Goal: Use online tool/utility: Use online tool/utility

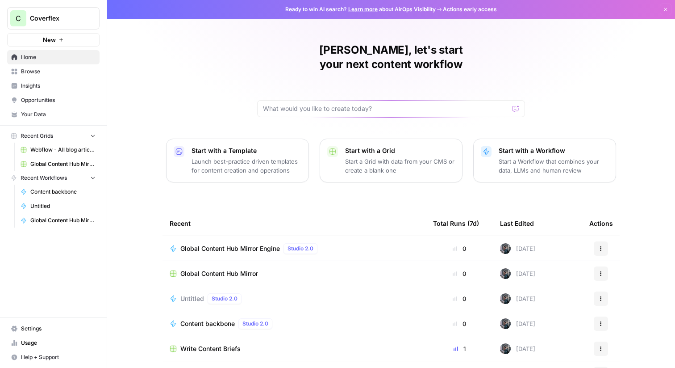
click at [40, 73] on span "Browse" at bounding box center [58, 71] width 75 height 8
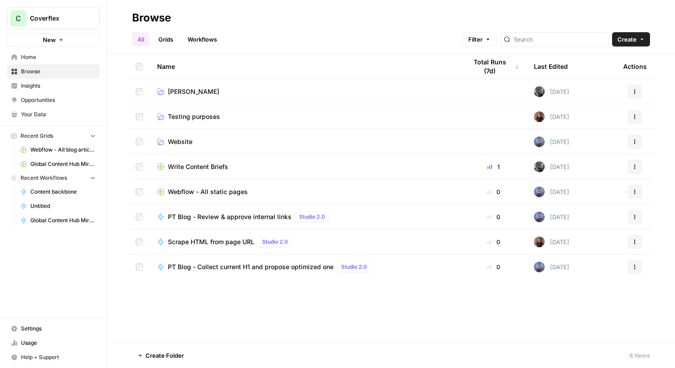
click at [214, 166] on span "Write Content Briefs" at bounding box center [198, 166] width 60 height 9
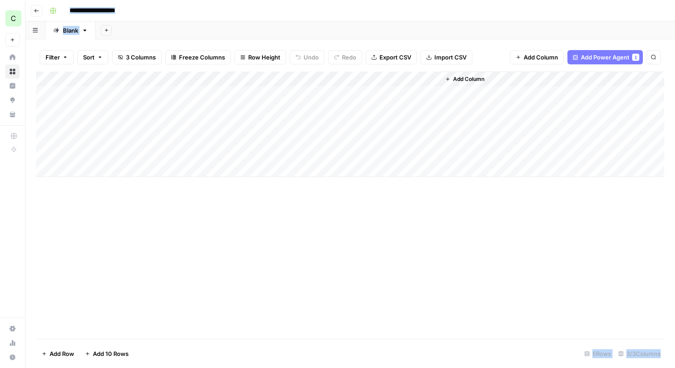
click at [110, 154] on div "Add Column" at bounding box center [350, 123] width 629 height 105
type textarea "**********"
click at [248, 154] on div "Add Column" at bounding box center [350, 123] width 629 height 105
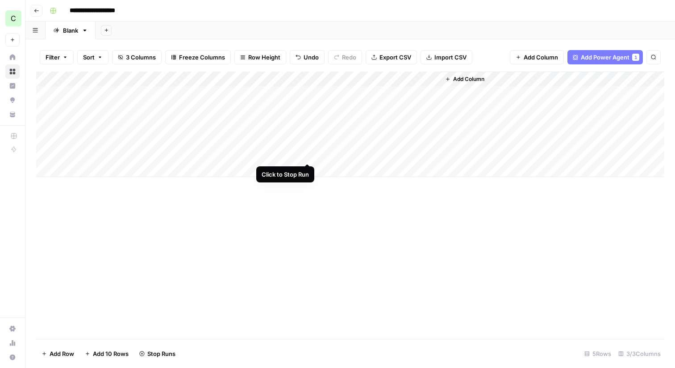
click at [306, 154] on div "Add Column" at bounding box center [350, 123] width 629 height 105
click at [147, 155] on div "Add Column" at bounding box center [350, 123] width 629 height 105
click at [149, 155] on div "Add Column" at bounding box center [350, 123] width 629 height 105
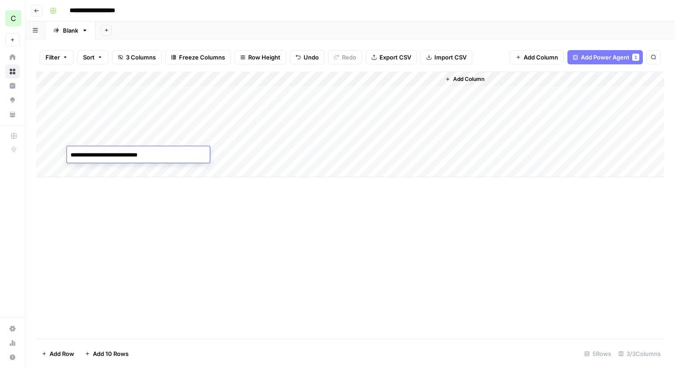
type textarea "**********"
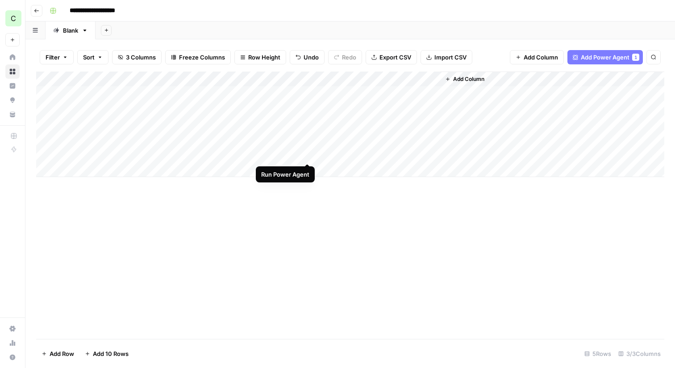
click at [307, 155] on div "Add Column" at bounding box center [350, 123] width 629 height 105
click at [310, 152] on div "Add Column" at bounding box center [350, 123] width 629 height 105
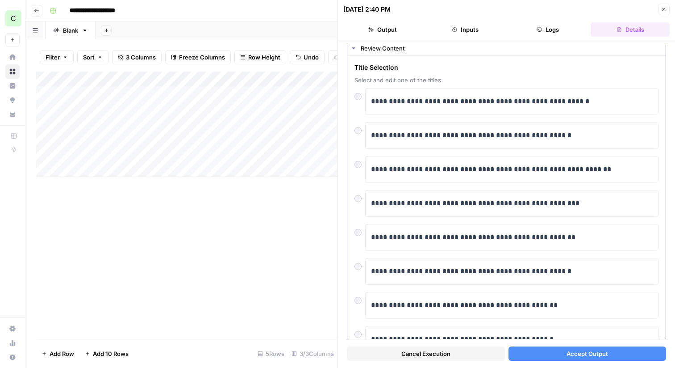
scroll to position [25, 0]
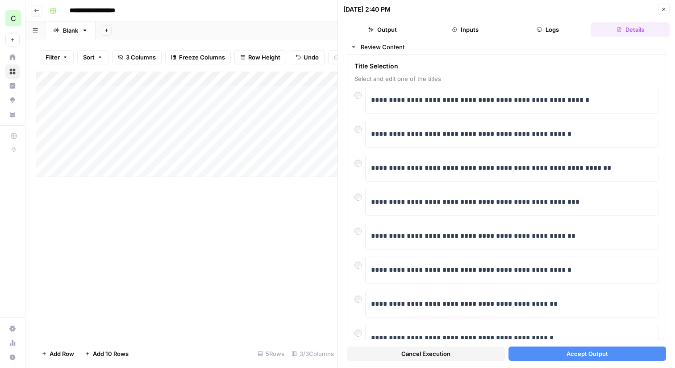
click at [550, 352] on button "Accept Output" at bounding box center [588, 353] width 158 height 14
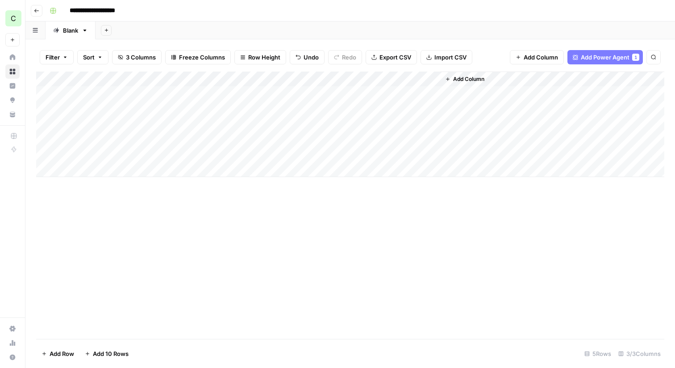
click at [276, 153] on div "Add Column" at bounding box center [350, 123] width 629 height 105
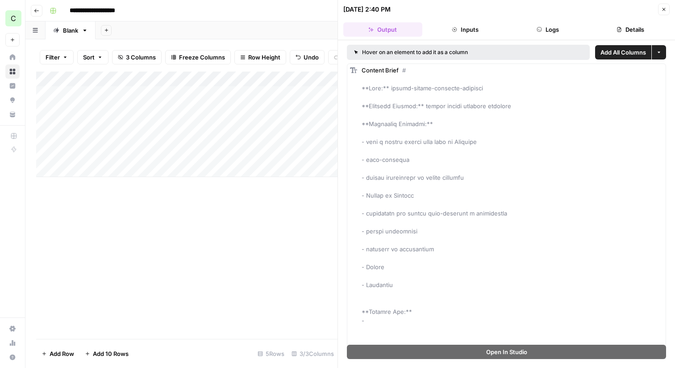
click at [468, 32] on button "Inputs" at bounding box center [465, 29] width 79 height 14
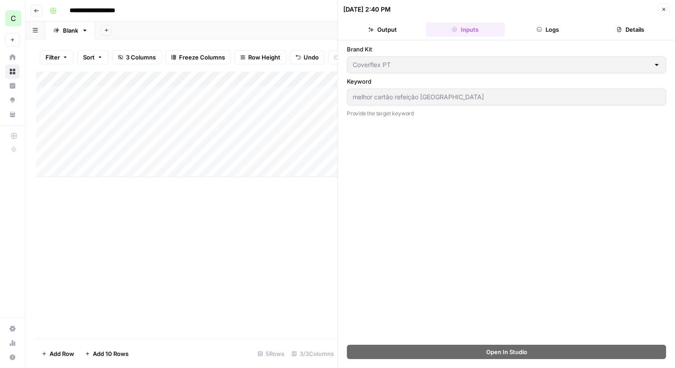
click at [574, 24] on button "Logs" at bounding box center [548, 29] width 79 height 14
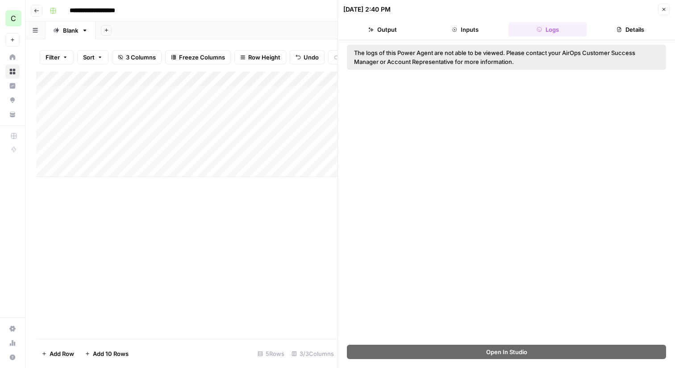
click at [643, 24] on button "Details" at bounding box center [630, 29] width 79 height 14
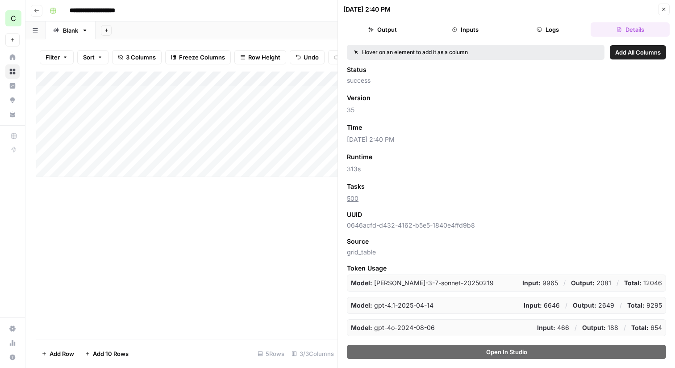
click at [393, 19] on header "[DATE] 2:40 PM Close Output Inputs Logs Details" at bounding box center [506, 20] width 337 height 40
click at [390, 26] on button "Output" at bounding box center [383, 29] width 79 height 14
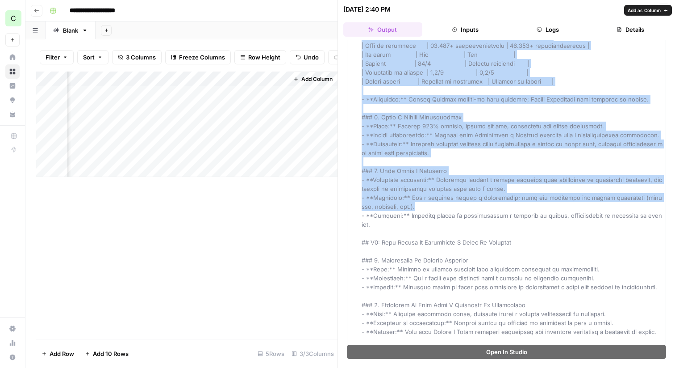
scroll to position [1384, 0]
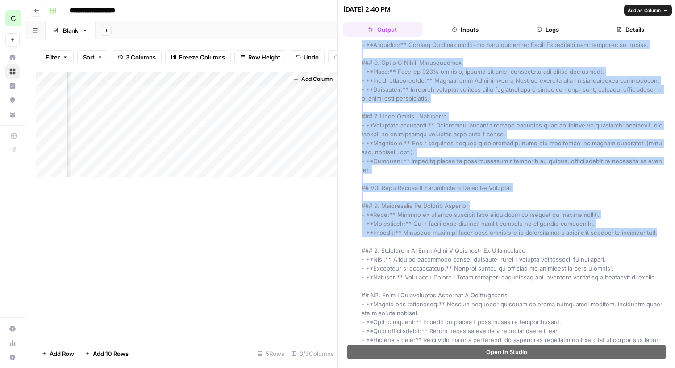
drag, startPoint x: 361, startPoint y: 90, endPoint x: 514, endPoint y: 241, distance: 215.1
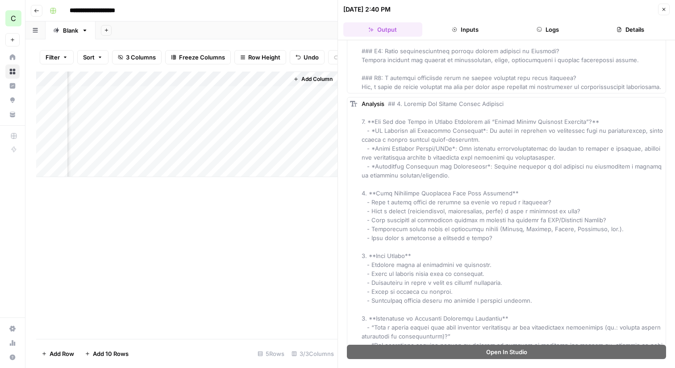
scroll to position [1795, 0]
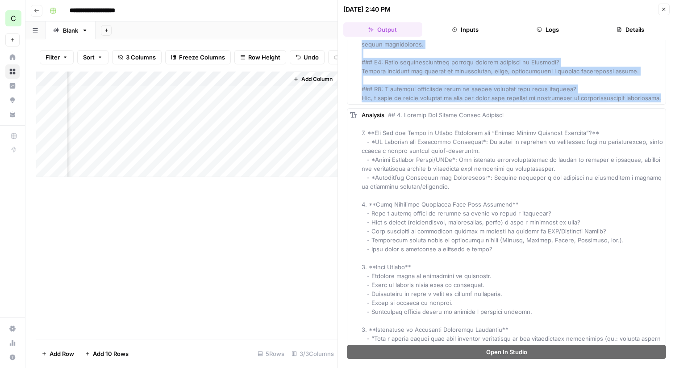
copy span "**Loremip:** # D0: Sita C Adipis Elitse Doeiusmo Te Incididu 4359: Utla Etdolor…"
